Goal: Transaction & Acquisition: Purchase product/service

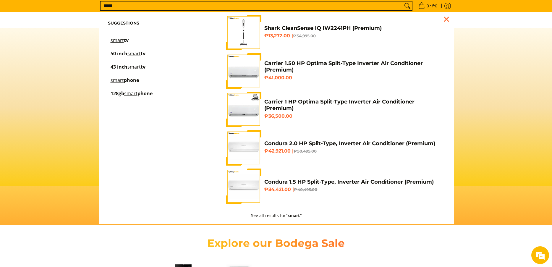
type input "*****"
click at [133, 53] on mark "smart" at bounding box center [133, 53] width 13 height 7
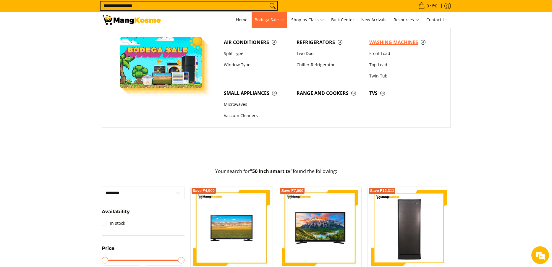
click at [400, 41] on span "Washing Machines" at bounding box center [402, 42] width 67 height 7
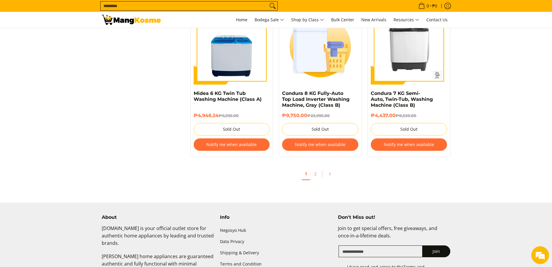
scroll to position [1271, 0]
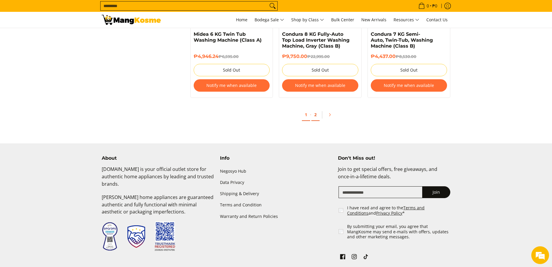
click at [315, 115] on link "2" at bounding box center [315, 115] width 8 height 12
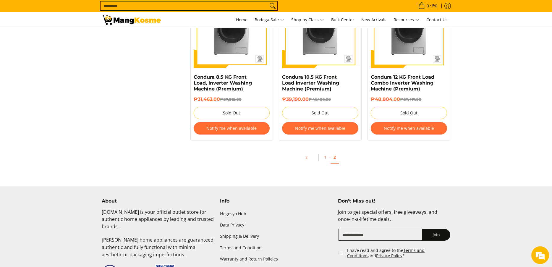
scroll to position [473, 0]
